Goal: Transaction & Acquisition: Purchase product/service

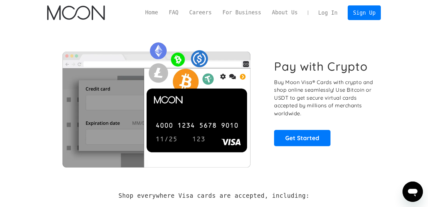
click at [333, 12] on link "Log In" at bounding box center [328, 13] width 30 height 14
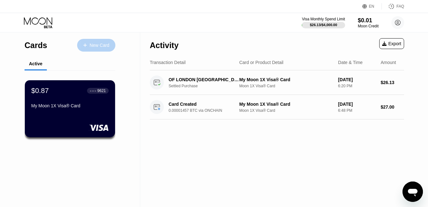
click at [93, 47] on div "New Card" at bounding box center [100, 45] width 20 height 5
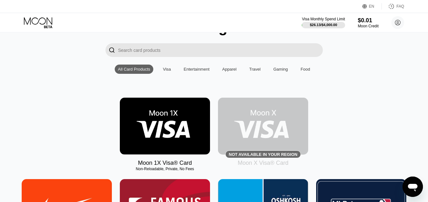
scroll to position [53, 0]
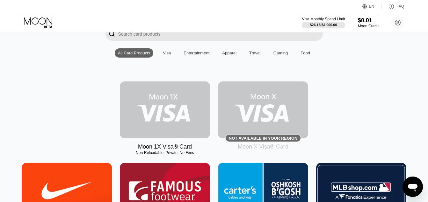
click at [175, 102] on img at bounding box center [165, 110] width 90 height 57
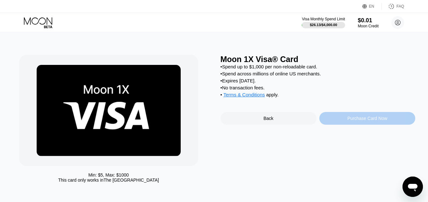
click at [392, 125] on div "Purchase Card Now" at bounding box center [367, 118] width 96 height 13
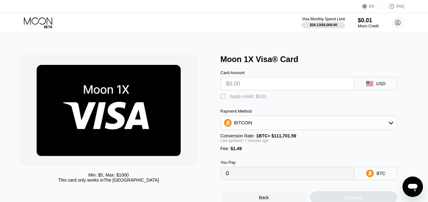
click at [230, 85] on input "text" at bounding box center [287, 83] width 123 height 13
type input "$2"
type input "0.00003126"
type input "$28"
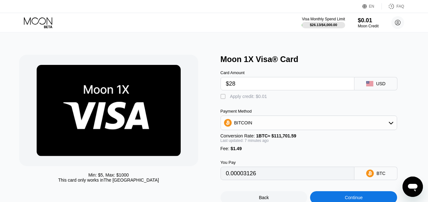
type input "0.00026413"
click at [243, 87] on input "$28" at bounding box center [287, 83] width 123 height 13
type input "$28"
type input "0.00026430"
type input "0.00026497"
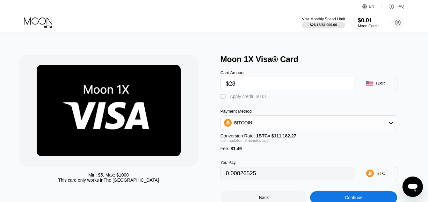
type input "0.00026494"
type input "0.00026534"
type input "0.00026467"
type input "0.00026504"
type input "0.00026484"
